Goal: Contribute content: Add original content to the website for others to see

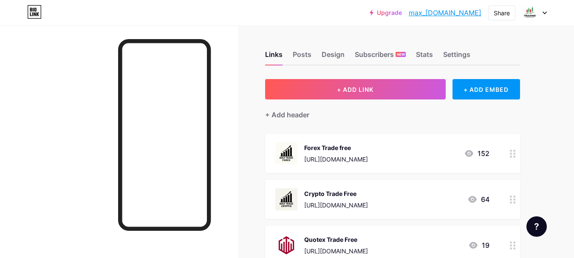
click at [352, 201] on div "[URL][DOMAIN_NAME]" at bounding box center [336, 205] width 64 height 9
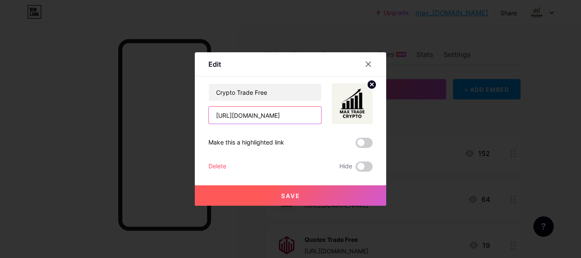
drag, startPoint x: 300, startPoint y: 115, endPoint x: 188, endPoint y: 115, distance: 112.2
click at [188, 115] on div "Edit Content YouTube Play YouTube video without leaving your page. ADD Vimeo Pl…" at bounding box center [290, 129] width 581 height 258
click at [367, 87] on circle at bounding box center [371, 84] width 9 height 9
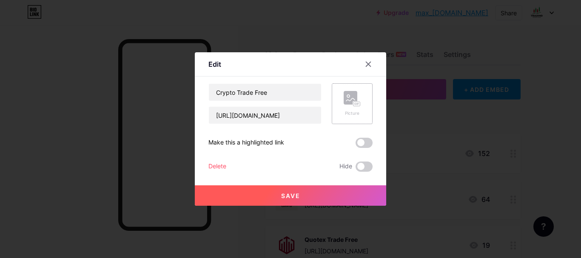
click at [352, 100] on rect at bounding box center [350, 98] width 14 height 14
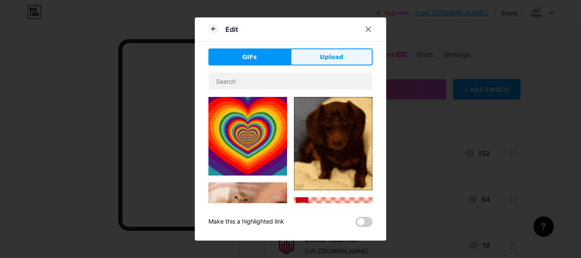
click at [335, 62] on button "Upload" at bounding box center [331, 56] width 82 height 17
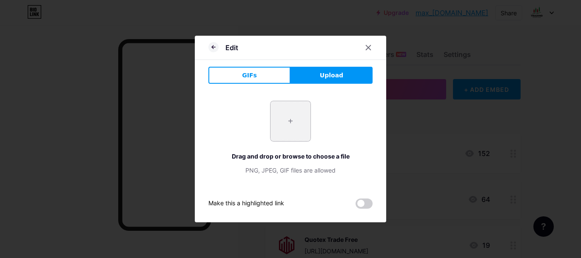
click at [284, 126] on input "file" at bounding box center [290, 121] width 40 height 40
type input "C:\fakepath\photo_2025-08-14_23-22-13.jpg"
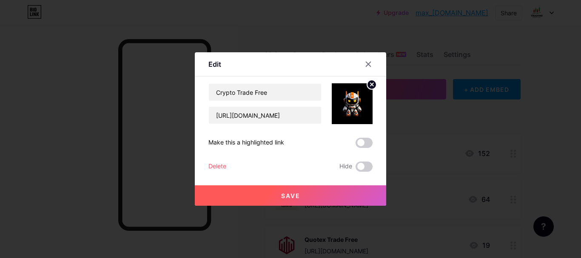
click at [287, 198] on span "Save" at bounding box center [290, 195] width 19 height 7
click at [287, 122] on input "[URL][DOMAIN_NAME]" at bounding box center [265, 115] width 112 height 17
paste input "@official_trading03_bot"
click at [280, 109] on input "[URL][DOMAIN_NAME]" at bounding box center [265, 115] width 112 height 17
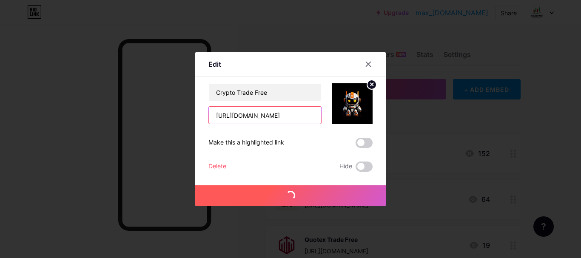
type input "[URL][DOMAIN_NAME]"
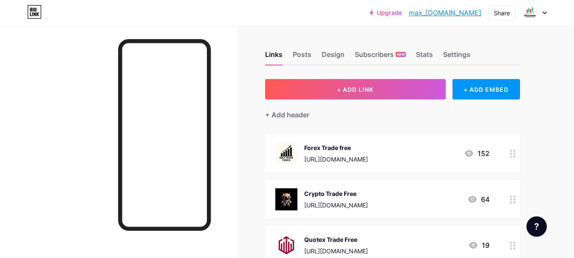
click at [348, 198] on div "Crypto Trade Free [URL][DOMAIN_NAME]" at bounding box center [336, 199] width 64 height 22
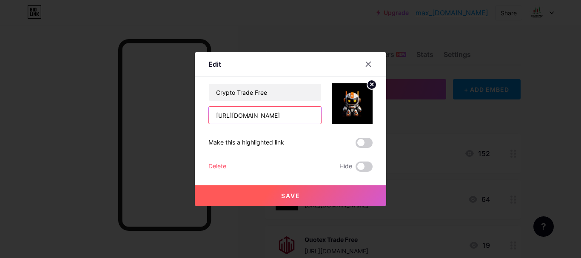
drag, startPoint x: 247, startPoint y: 115, endPoint x: 311, endPoint y: 116, distance: 63.3
click at [311, 116] on input "[URL][DOMAIN_NAME]" at bounding box center [265, 115] width 112 height 17
paste input "@official_trading03_bot"
drag, startPoint x: 289, startPoint y: 116, endPoint x: 306, endPoint y: 108, distance: 19.4
click at [306, 108] on input "[URL][DOMAIN_NAME]" at bounding box center [265, 115] width 112 height 17
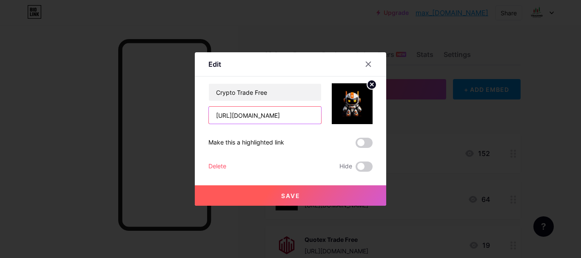
click at [286, 114] on input "[URL][DOMAIN_NAME]" at bounding box center [265, 115] width 112 height 17
paste input "text"
click at [307, 108] on input "[URL][DOMAIN_NAME]" at bounding box center [265, 115] width 112 height 17
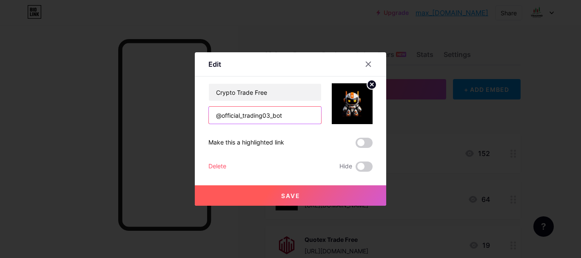
scroll to position [0, 0]
type input "@official_trading03_bot"
click at [365, 61] on icon at bounding box center [368, 64] width 7 height 7
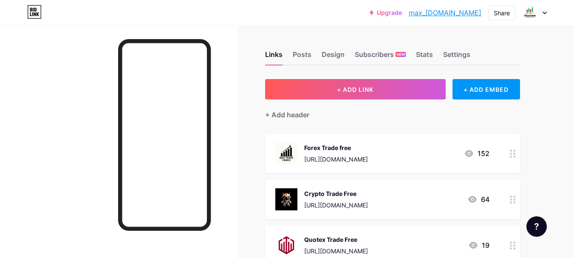
click at [313, 203] on div "[URL][DOMAIN_NAME]" at bounding box center [336, 205] width 64 height 9
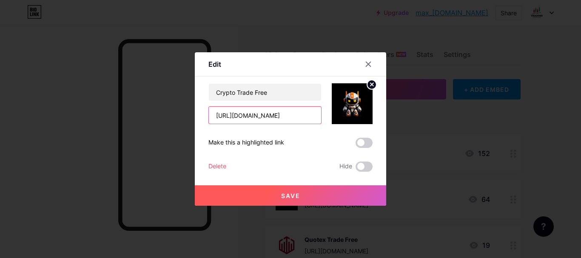
click at [302, 116] on input "[URL][DOMAIN_NAME]" at bounding box center [265, 115] width 112 height 17
drag, startPoint x: 302, startPoint y: 116, endPoint x: 261, endPoint y: 116, distance: 41.2
click at [261, 116] on input "[URL][DOMAIN_NAME]" at bounding box center [265, 115] width 112 height 17
paste input "@official_trading03_bot"
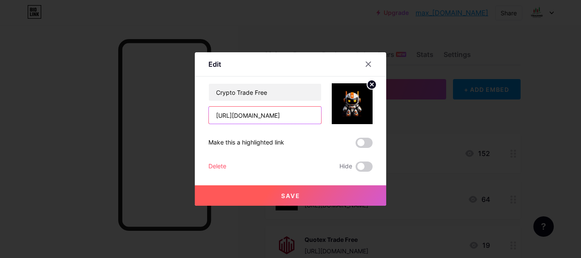
drag, startPoint x: 248, startPoint y: 116, endPoint x: 320, endPoint y: 115, distance: 71.9
click at [320, 115] on div "Crypto Trade Free [URL][DOMAIN_NAME]" at bounding box center [290, 103] width 164 height 41
type input "[URL][DOMAIN_NAME]"
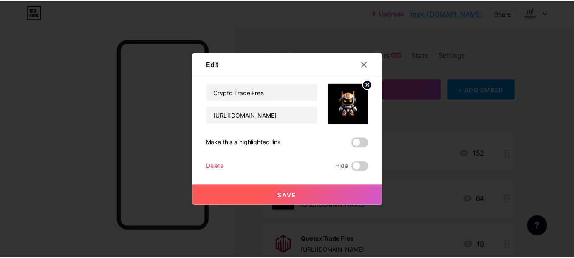
scroll to position [0, 0]
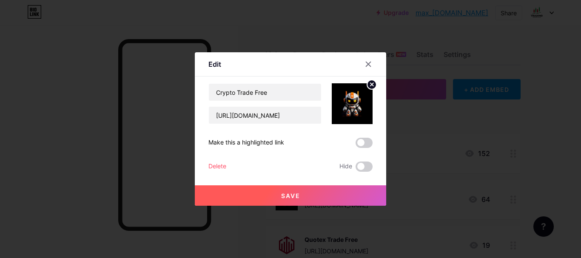
click at [293, 195] on span "Save" at bounding box center [290, 195] width 19 height 7
click at [365, 62] on icon at bounding box center [368, 64] width 7 height 7
click at [365, 62] on div "Subscribers NEW" at bounding box center [380, 56] width 51 height 15
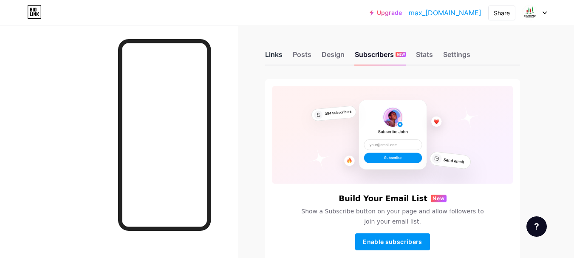
click at [272, 51] on div "Links" at bounding box center [273, 56] width 17 height 15
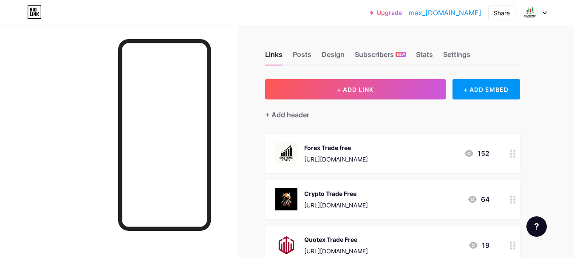
click at [321, 194] on div "Crypto Trade Free" at bounding box center [336, 193] width 64 height 9
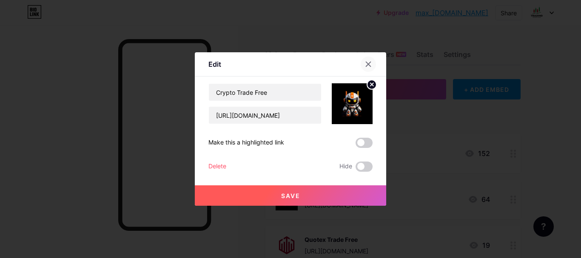
click at [366, 62] on icon at bounding box center [368, 64] width 5 height 5
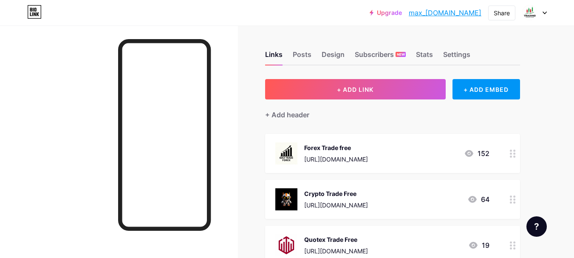
click at [328, 195] on div "Crypto Trade Free" at bounding box center [336, 193] width 64 height 9
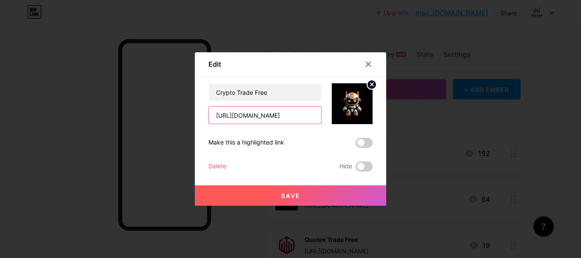
click at [253, 117] on input "[URL][DOMAIN_NAME]" at bounding box center [265, 115] width 112 height 17
type input "[URL][DOMAIN_NAME]"
click at [282, 190] on button "Save" at bounding box center [290, 195] width 191 height 20
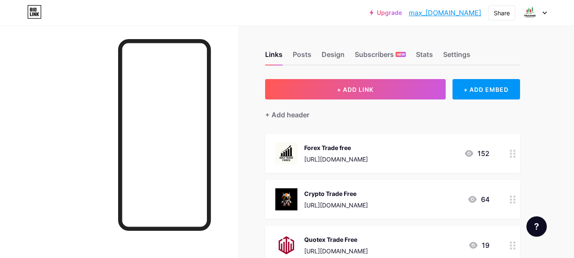
click at [312, 148] on div "Forex Trade free" at bounding box center [336, 147] width 64 height 9
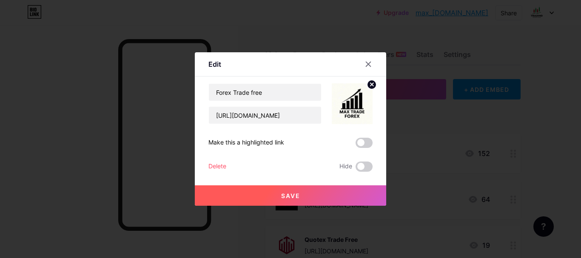
click at [372, 85] on circle at bounding box center [371, 84] width 9 height 9
click at [372, 85] on div "Edit Content YouTube Play YouTube video without leaving your page. ADD Vimeo Pl…" at bounding box center [290, 128] width 191 height 153
click at [347, 104] on rect at bounding box center [350, 98] width 14 height 14
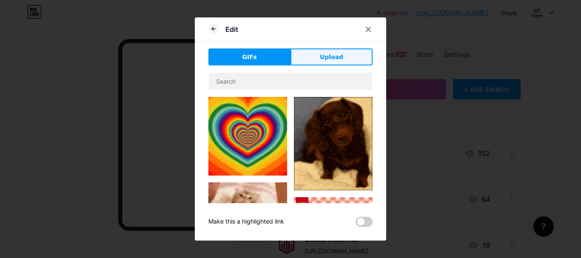
click at [333, 61] on span "Upload" at bounding box center [331, 57] width 23 height 9
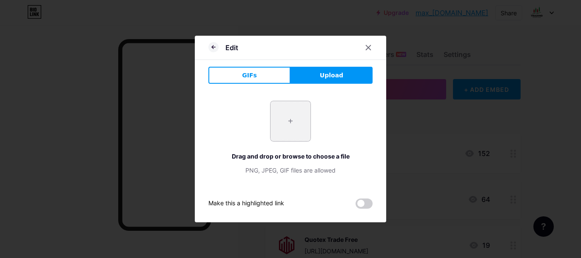
click at [289, 139] on input "file" at bounding box center [290, 121] width 40 height 40
type input "C:\fakepath\photo_2025-08-14_23-22-13.jpg"
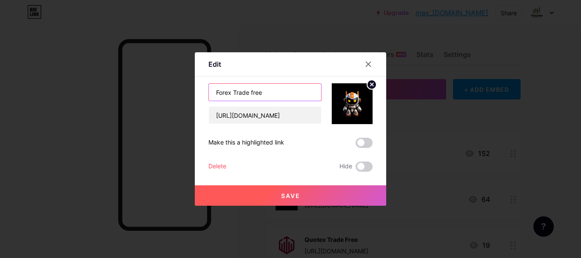
drag, startPoint x: 269, startPoint y: 92, endPoint x: 210, endPoint y: 94, distance: 58.7
click at [210, 94] on input "Forex Trade free" at bounding box center [265, 92] width 112 height 17
click at [224, 94] on input "Forex Trade free" at bounding box center [265, 92] width 112 height 17
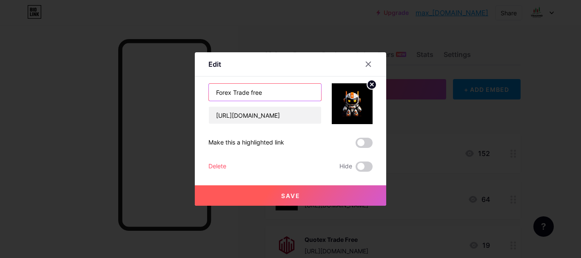
click at [224, 94] on input "Forex Trade free" at bounding box center [265, 92] width 112 height 17
click at [209, 92] on input "لForex Trade free" at bounding box center [265, 92] width 112 height 17
click at [297, 94] on input "Bot Forex Trade free" at bounding box center [265, 92] width 112 height 17
type input "Bot Forex Trade"
click at [291, 196] on span "Save" at bounding box center [290, 195] width 19 height 7
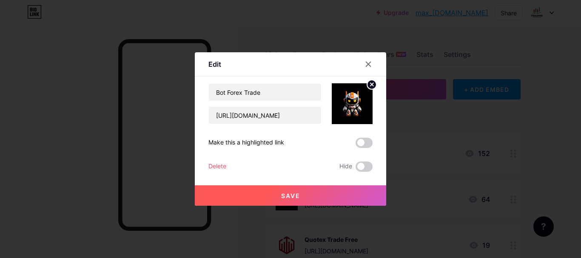
click at [0, 0] on span at bounding box center [0, 0] width 0 height 0
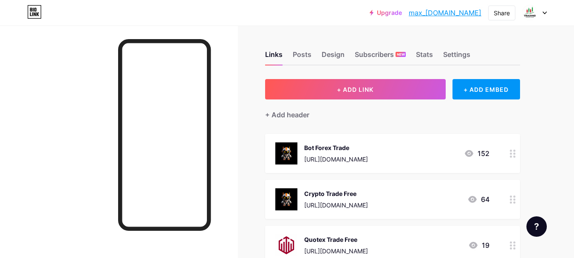
click at [320, 197] on div "Crypto Trade Free" at bounding box center [336, 193] width 64 height 9
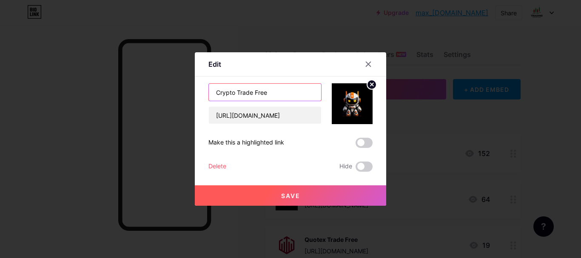
drag, startPoint x: 235, startPoint y: 93, endPoint x: 202, endPoint y: 95, distance: 32.8
click at [202, 95] on div "Edit Content YouTube Play YouTube video without leaving your page. ADD Vimeo Pl…" at bounding box center [290, 128] width 191 height 153
paste input "BINARY"
click at [276, 91] on input "Bot Binary Trade Free" at bounding box center [265, 92] width 112 height 17
type input "Bot Binary Trade"
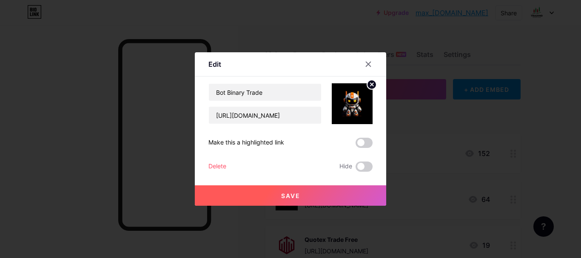
click at [292, 196] on span "Save" at bounding box center [290, 195] width 19 height 7
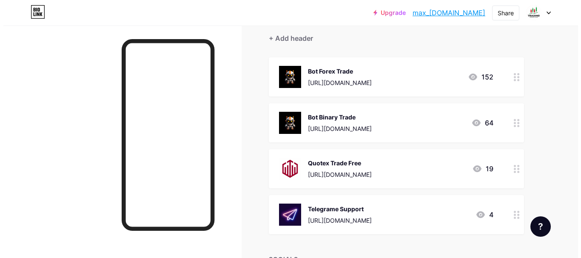
scroll to position [91, 0]
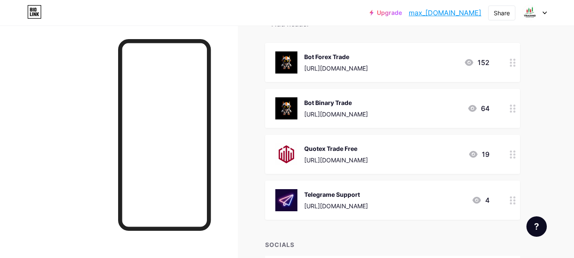
click at [450, 160] on div "Quotex Trade Free [URL][DOMAIN_NAME] 19" at bounding box center [382, 154] width 214 height 22
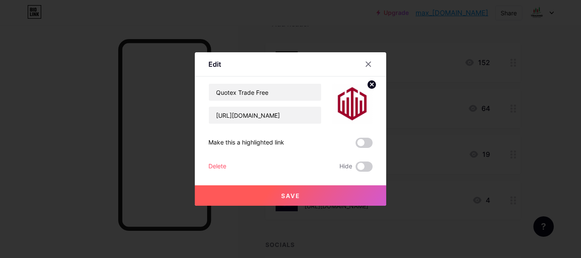
click at [215, 167] on div "Delete" at bounding box center [217, 167] width 18 height 10
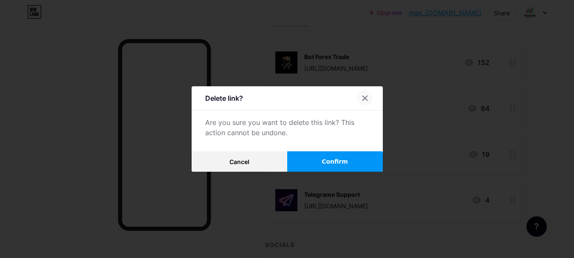
click at [365, 98] on icon at bounding box center [365, 98] width 5 height 5
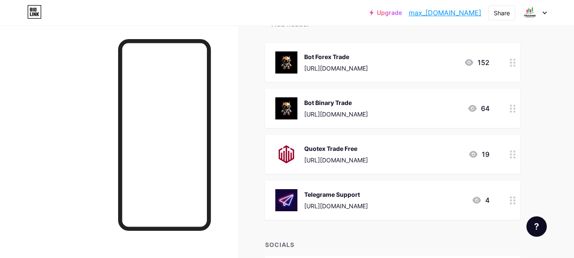
click at [355, 149] on div "Quotex Trade Free" at bounding box center [336, 148] width 64 height 9
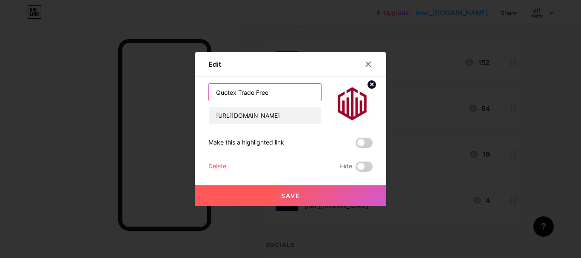
click at [285, 94] on input "Quotex Trade Free" at bounding box center [265, 92] width 112 height 17
type input "Page Offcel Trade"
click at [294, 192] on span "Save" at bounding box center [290, 195] width 19 height 7
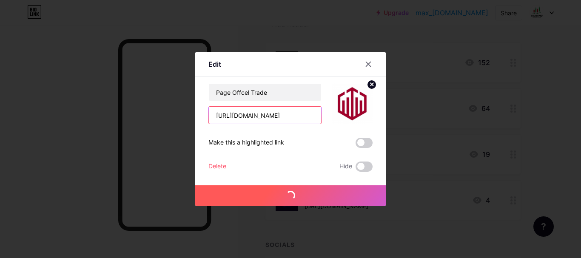
click at [293, 122] on input "[URL][DOMAIN_NAME]" at bounding box center [265, 115] width 112 height 17
type input "[URL][DOMAIN_NAME]"
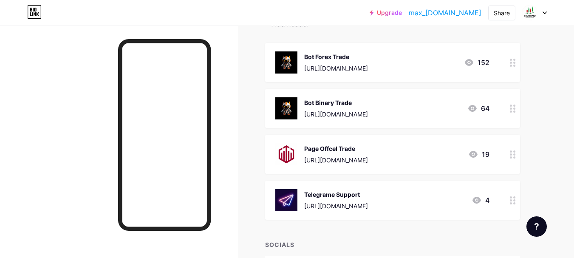
click at [355, 152] on div "Page Offcel Trade" at bounding box center [336, 148] width 64 height 9
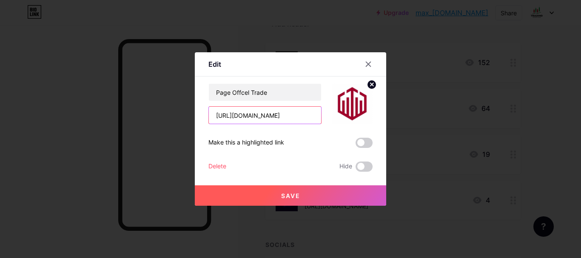
click at [305, 115] on input "[URL][DOMAIN_NAME]" at bounding box center [265, 115] width 112 height 17
paste input "[URL][DOMAIN_NAME]"
type input "[URL][DOMAIN_NAME][DOMAIN_NAME]"
paste input "[URL][DOMAIN_NAME]"
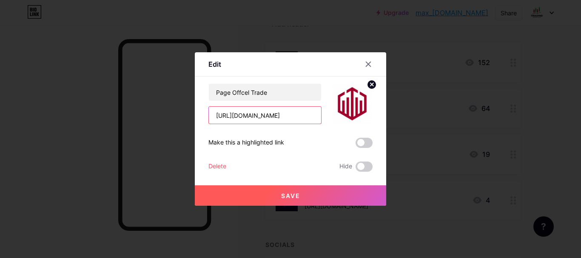
type input "[URL][DOMAIN_NAME]"
click at [367, 84] on circle at bounding box center [371, 84] width 9 height 9
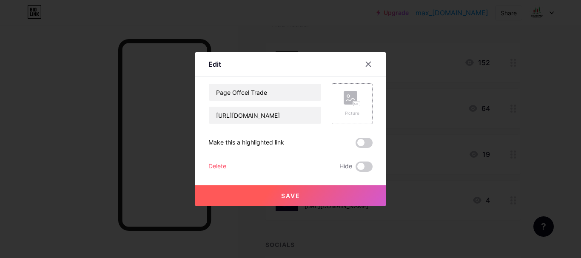
click at [343, 102] on rect at bounding box center [350, 98] width 14 height 14
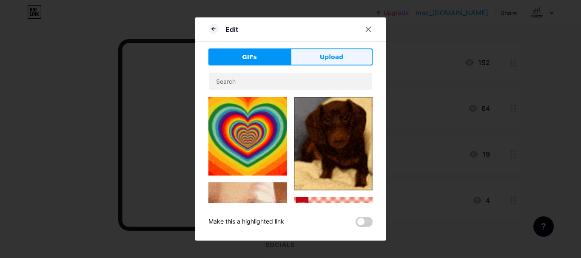
click at [333, 54] on span "Upload" at bounding box center [331, 57] width 23 height 9
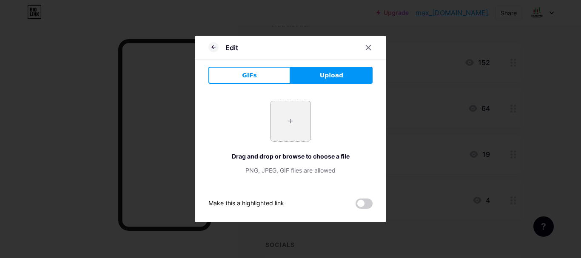
click at [300, 125] on input "file" at bounding box center [290, 121] width 40 height 40
click at [281, 131] on input "file" at bounding box center [290, 121] width 40 height 40
type input "C:\fakepath\photo_2025-08-04_05-22-59.jpg"
click at [286, 123] on span at bounding box center [290, 121] width 12 height 12
click at [258, 75] on button "GIFs" at bounding box center [249, 75] width 82 height 17
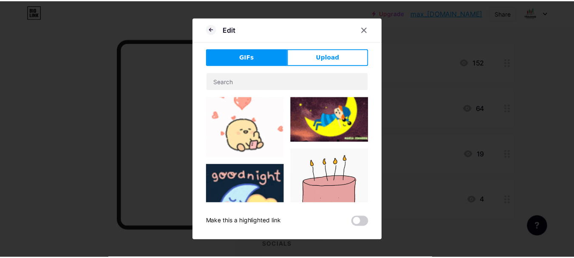
scroll to position [340, 0]
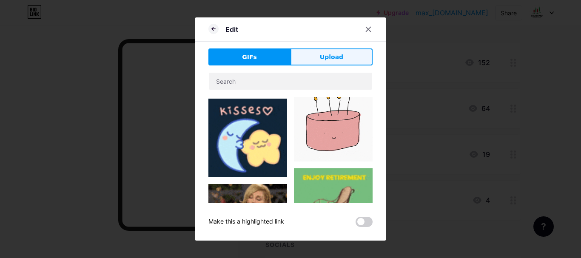
click at [320, 56] on span "Upload" at bounding box center [331, 57] width 23 height 9
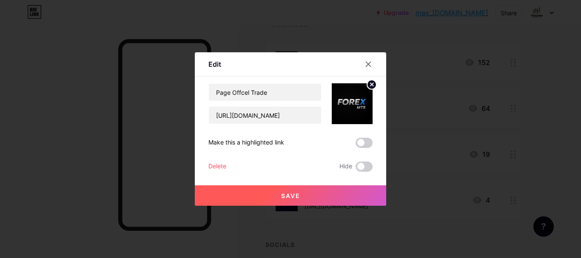
click at [367, 84] on circle at bounding box center [371, 84] width 9 height 9
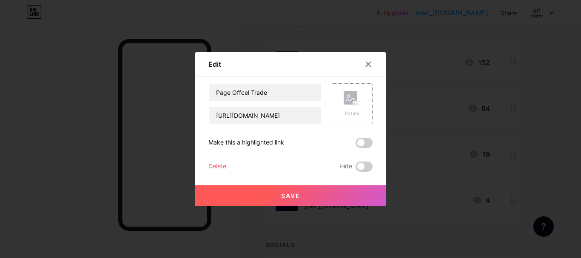
click at [353, 102] on rect at bounding box center [357, 104] width 8 height 5
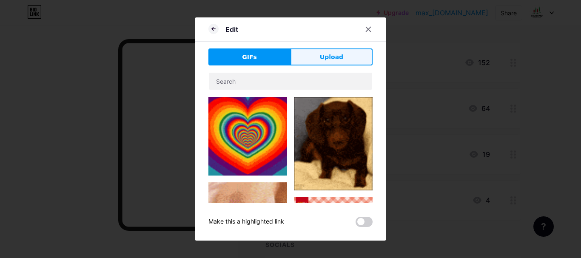
click at [316, 58] on button "Upload" at bounding box center [331, 56] width 82 height 17
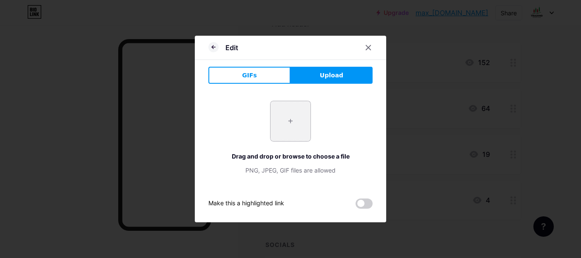
click at [298, 131] on input "file" at bounding box center [290, 121] width 40 height 40
type input "C:\fakepath\photo_2025-08-14_23-22-04.jpg"
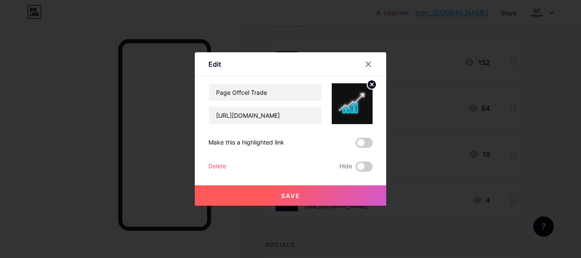
click at [289, 195] on span "Save" at bounding box center [290, 195] width 19 height 7
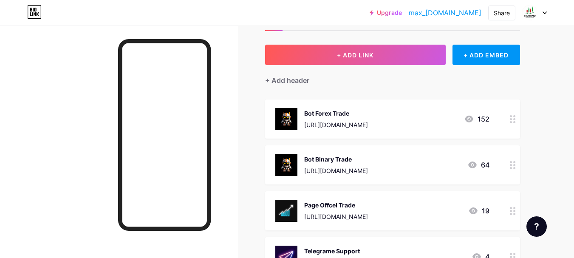
scroll to position [0, 0]
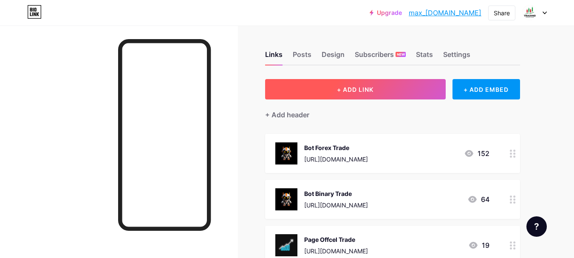
click at [377, 86] on button "+ ADD LINK" at bounding box center [355, 89] width 181 height 20
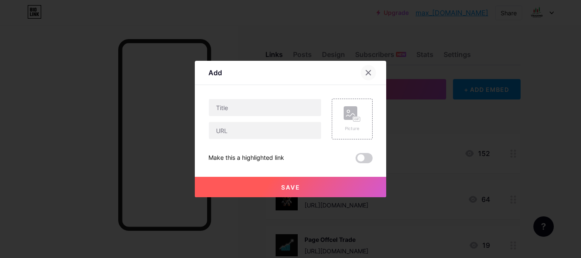
click at [367, 71] on icon at bounding box center [368, 72] width 7 height 7
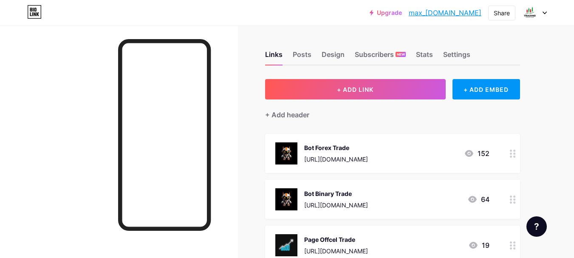
click at [424, 11] on link "max_[DOMAIN_NAME]" at bounding box center [445, 13] width 73 height 10
